Goal: Task Accomplishment & Management: Manage account settings

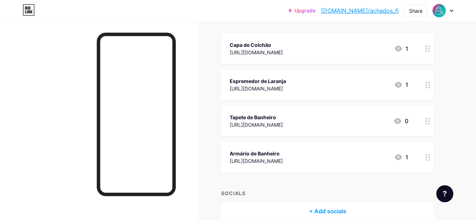
scroll to position [95, 0]
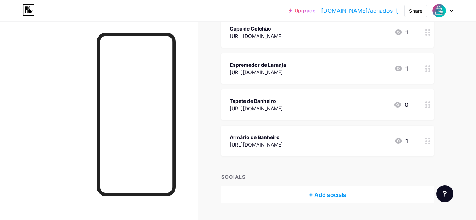
click at [336, 197] on div "+ Add socials" at bounding box center [327, 194] width 213 height 17
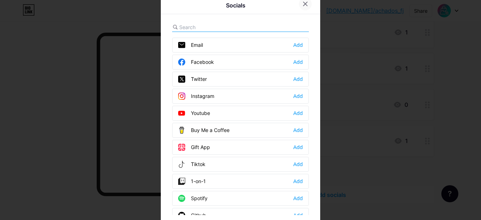
click at [303, 1] on div at bounding box center [305, 4] width 13 height 13
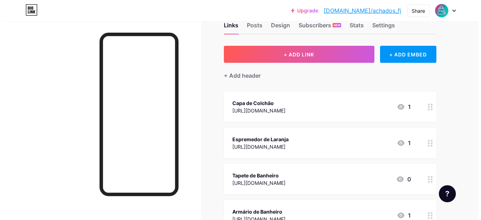
scroll to position [0, 0]
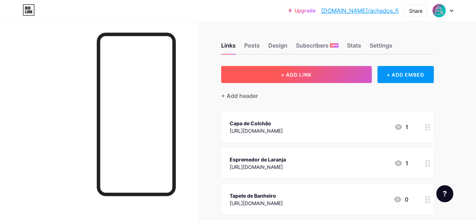
click at [265, 66] on button "+ ADD LINK" at bounding box center [296, 74] width 151 height 17
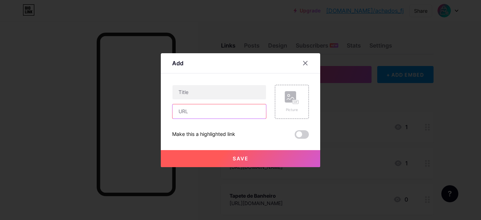
click at [197, 117] on input "text" at bounding box center [220, 111] width 94 height 14
paste input "[URL][DOMAIN_NAME]"
type input "[URL][DOMAIN_NAME]"
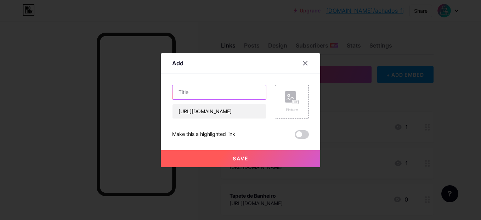
click at [194, 97] on input "text" at bounding box center [220, 92] width 94 height 14
type input "Mini Mesa de Desenho"
click at [249, 156] on button "Save" at bounding box center [240, 158] width 159 height 17
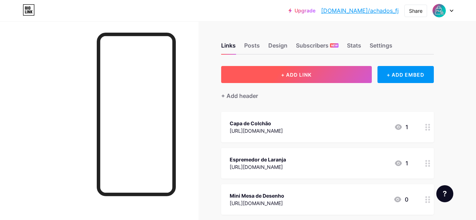
click at [321, 75] on button "+ ADD LINK" at bounding box center [296, 74] width 151 height 17
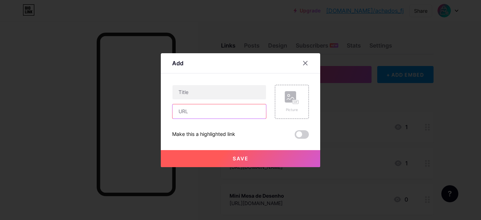
click at [197, 116] on input "text" at bounding box center [220, 111] width 94 height 14
paste input "[URL][DOMAIN_NAME]"
type input "[URL][DOMAIN_NAME]"
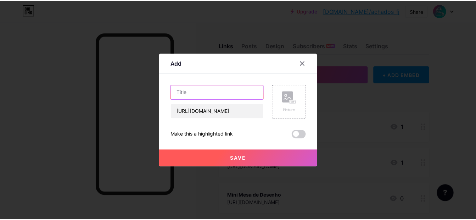
scroll to position [0, 0]
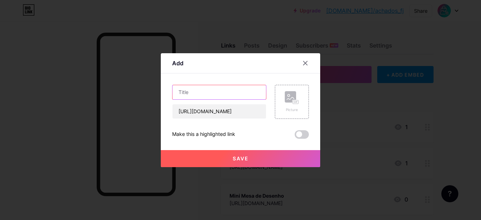
click at [194, 92] on input "text" at bounding box center [220, 92] width 94 height 14
type input "S"
type input "Silicone Para Gelo Facial"
click at [254, 154] on button "Save" at bounding box center [240, 158] width 159 height 17
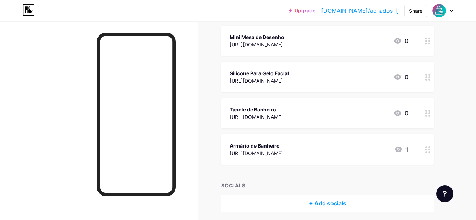
scroll to position [185, 0]
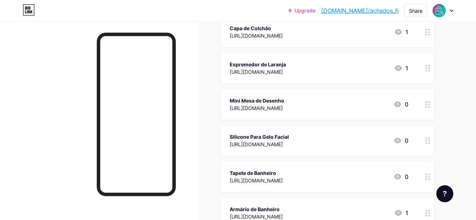
scroll to position [95, 0]
click at [429, 67] on icon at bounding box center [427, 68] width 5 height 7
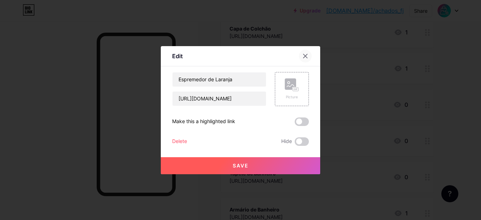
click at [304, 53] on icon at bounding box center [306, 56] width 6 height 6
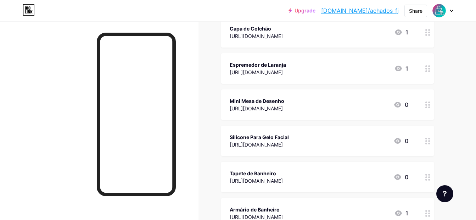
click at [279, 69] on div "[URL][DOMAIN_NAME]" at bounding box center [258, 71] width 56 height 7
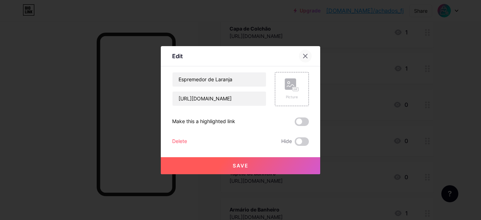
click at [303, 54] on icon at bounding box center [306, 56] width 6 height 6
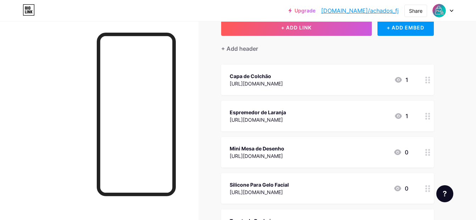
scroll to position [95, 0]
